Goal: Information Seeking & Learning: Learn about a topic

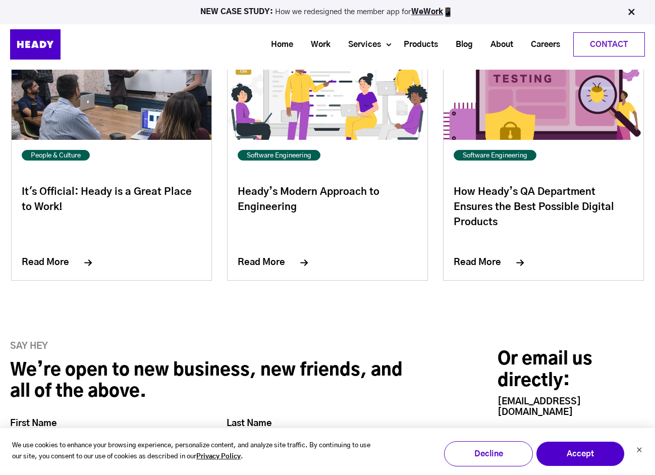
scroll to position [4033, 0]
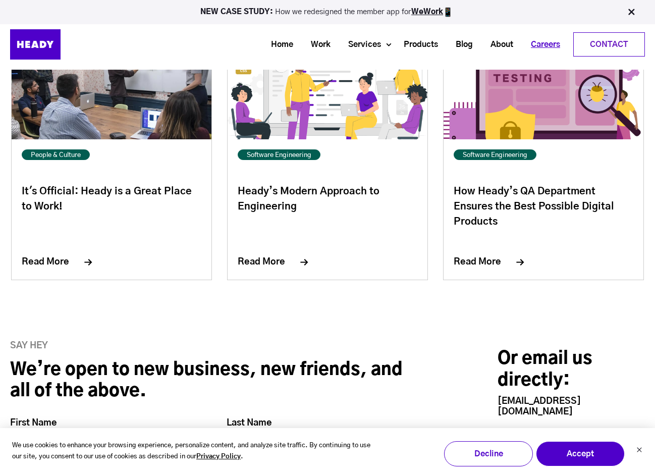
click at [547, 50] on link "Careers" at bounding box center [541, 44] width 47 height 19
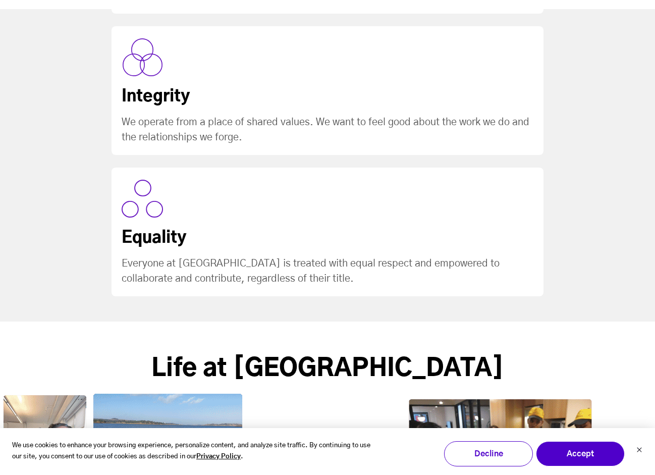
scroll to position [1476, 0]
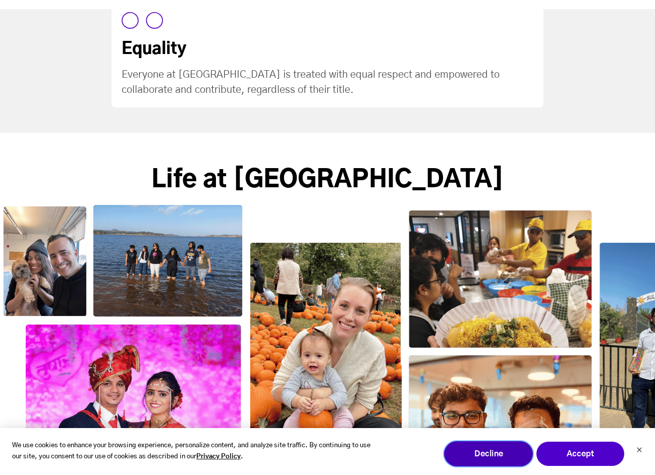
click at [481, 455] on button "Decline" at bounding box center [488, 453] width 89 height 25
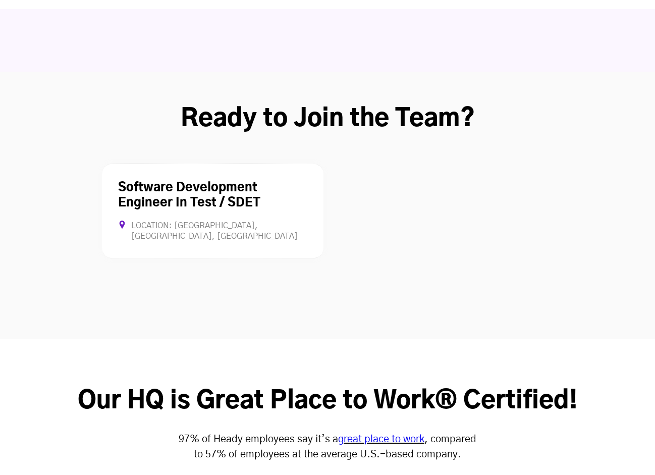
scroll to position [2728, 0]
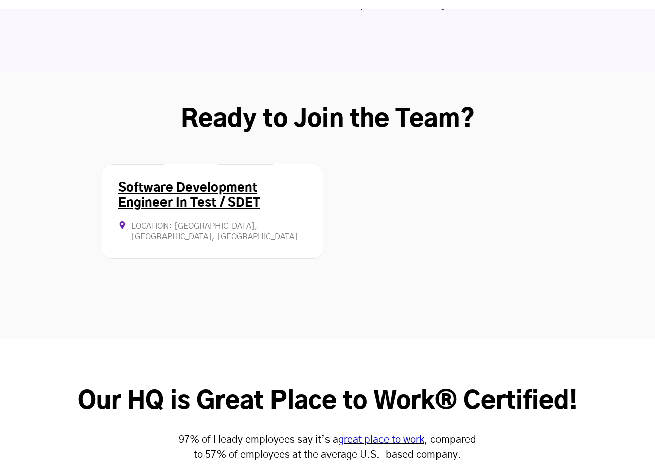
click at [231, 182] on link "Software Development Engineer In Test / SDET" at bounding box center [189, 195] width 142 height 27
